Goal: Task Accomplishment & Management: Complete application form

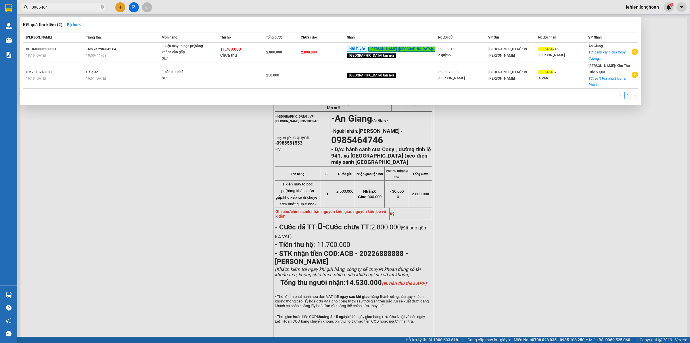
click at [103, 7] on icon "close-circle" at bounding box center [102, 6] width 3 height 3
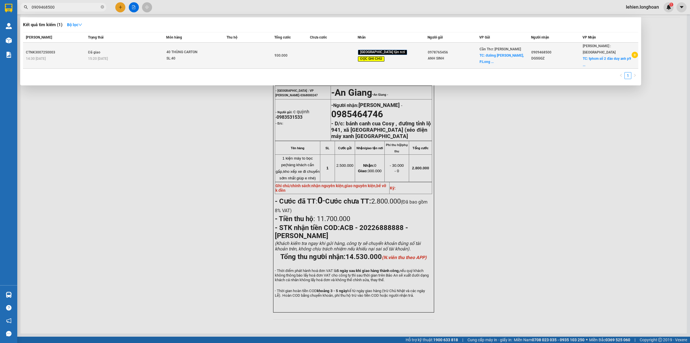
type input "0909468500"
click at [108, 57] on span "15:20 [DATE]" at bounding box center [98, 59] width 20 height 4
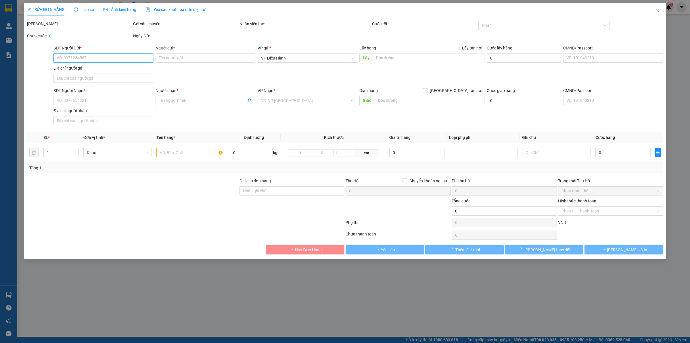
type input "0978765456"
type input "ANH SINH"
checkbox input "true"
type input "đường [PERSON_NAME], [GEOGRAPHIC_DATA], [GEOGRAPHIC_DATA], Tp.[GEOGRAPHIC_DATA]…"
type input "100.000"
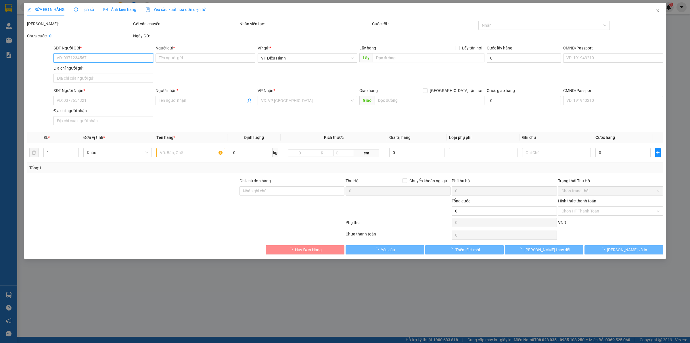
type input "0909468500"
type input "DGSGGZ"
checkbox input "true"
type input "tphcm số 2 đào duy anh p9 phú nhuận."
type input "giao giừo hành chính . 40 THÙNG GIỐNG NHAU DÁN 1 VÀI BILL nhận nguyên kiện, gia…"
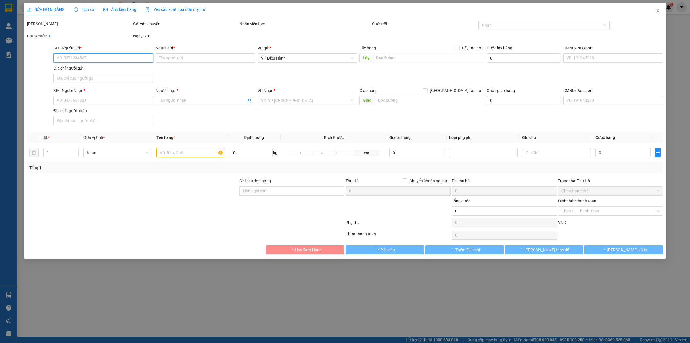
type input "930.000"
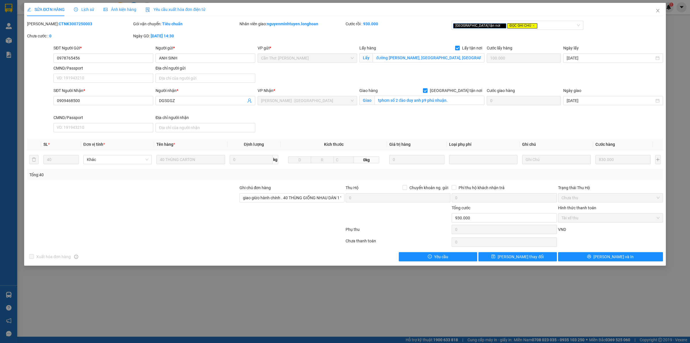
drag, startPoint x: 42, startPoint y: 24, endPoint x: 97, endPoint y: 29, distance: 55.4
click at [97, 29] on div "Mã ĐH: CTNK3007250003" at bounding box center [79, 27] width 106 height 12
copy b "CTNK3007250003"
click at [660, 15] on span "Close" at bounding box center [658, 11] width 16 height 16
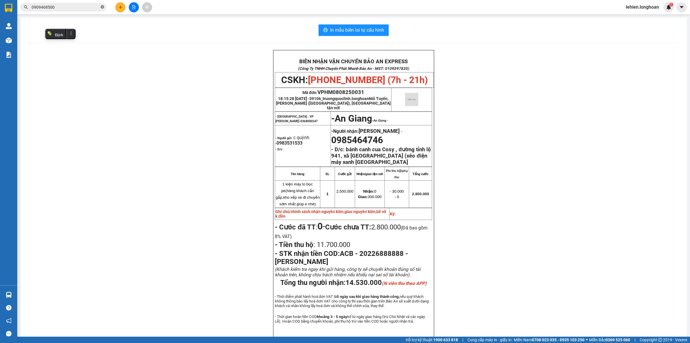
click at [103, 7] on icon "close-circle" at bounding box center [102, 6] width 3 height 3
paste input "0983724554"
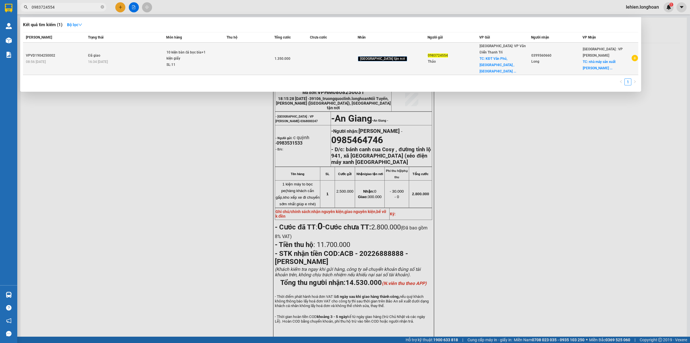
type input "0983724554"
click at [188, 55] on div "10 kiện bàn đá bọc bìa+1 kiện giấy" at bounding box center [188, 55] width 43 height 12
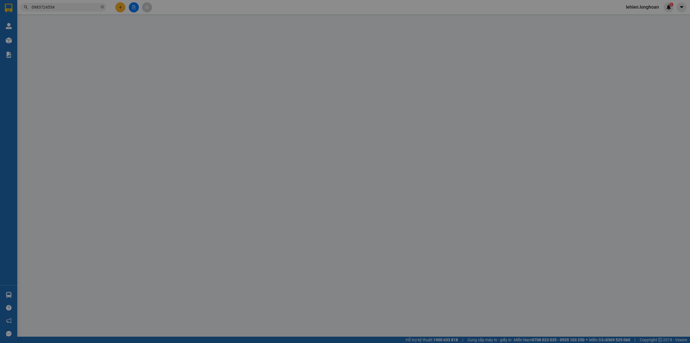
type input "0983724554"
type input "Thảo"
checkbox input "true"
type input "KĐT Văn Phú, [GEOGRAPHIC_DATA] , [GEOGRAPHIC_DATA]"
type input "150.000"
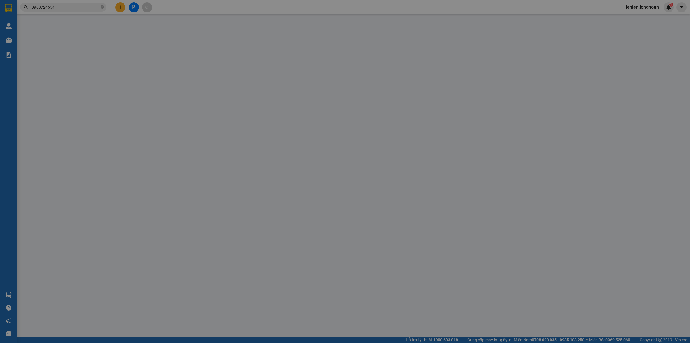
type input "0399560660"
type input "Long"
checkbox input "true"
type input "nhà máy sản xuất [PERSON_NAME] cuối đường số 2 KCN Hòa Cầm, [GEOGRAPHIC_DATA], …"
type input "1.350.000"
